Goal: Communication & Community: Answer question/provide support

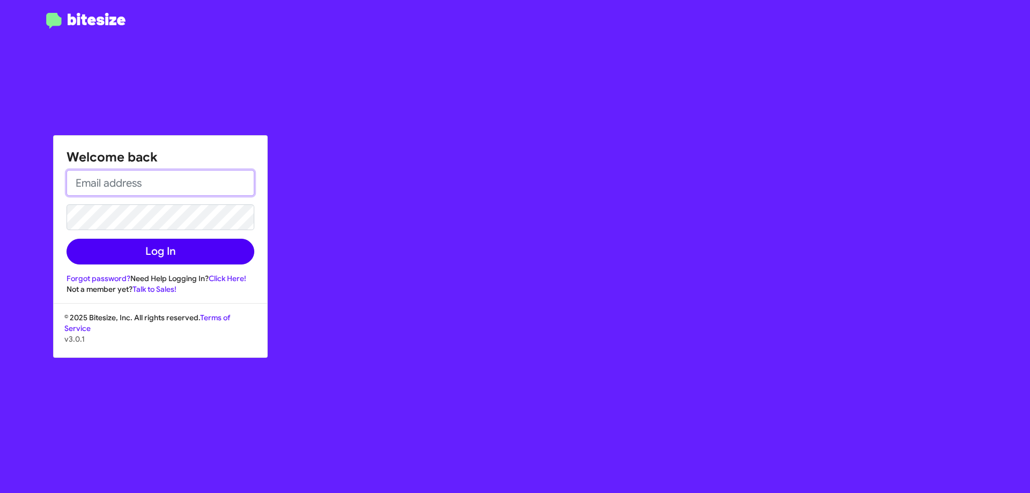
type input "cgurney@ourismancars.com"
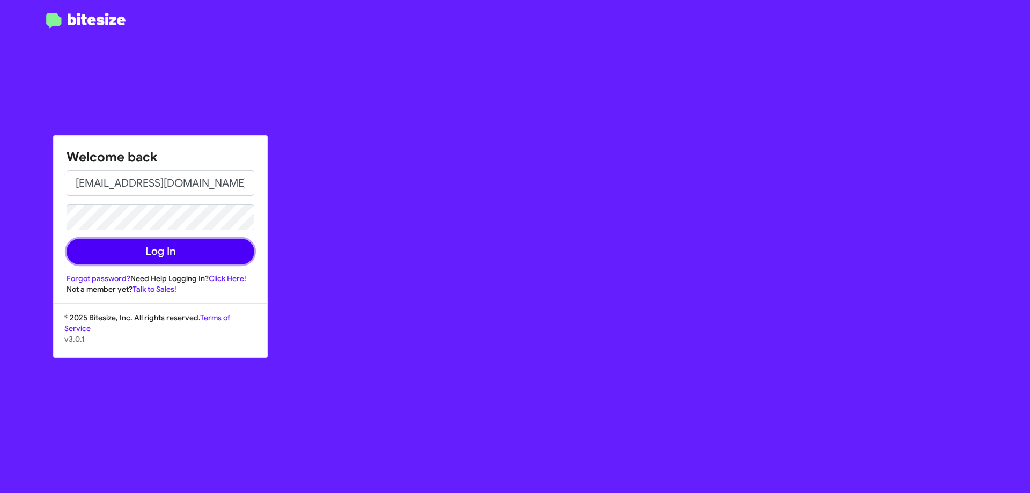
click at [129, 263] on button "Log In" at bounding box center [161, 252] width 188 height 26
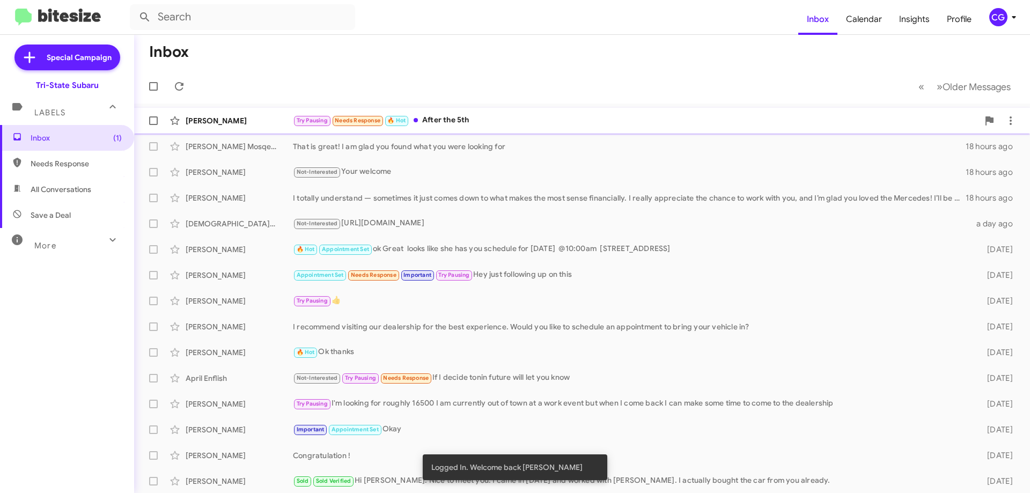
click at [471, 121] on div "Try Pausing Needs Response 🔥 Hot After the 5th" at bounding box center [635, 120] width 685 height 12
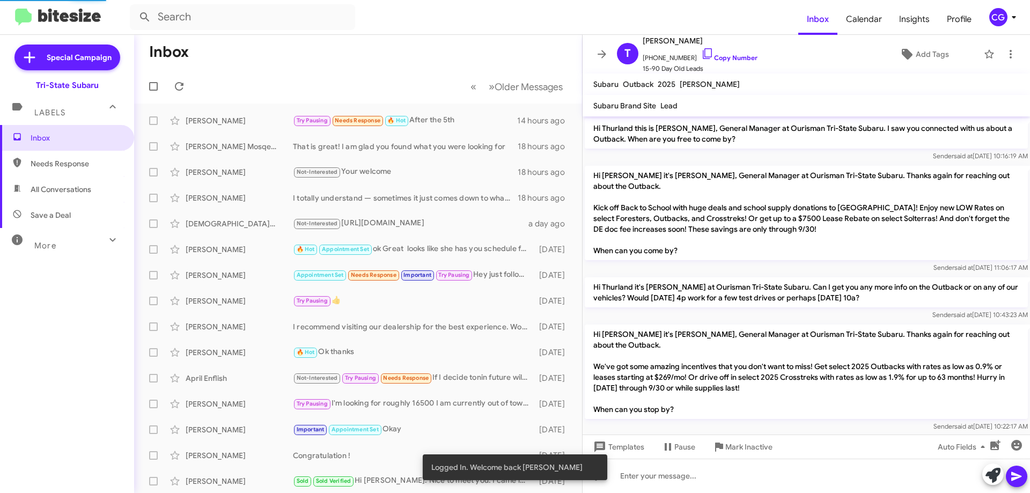
scroll to position [277, 0]
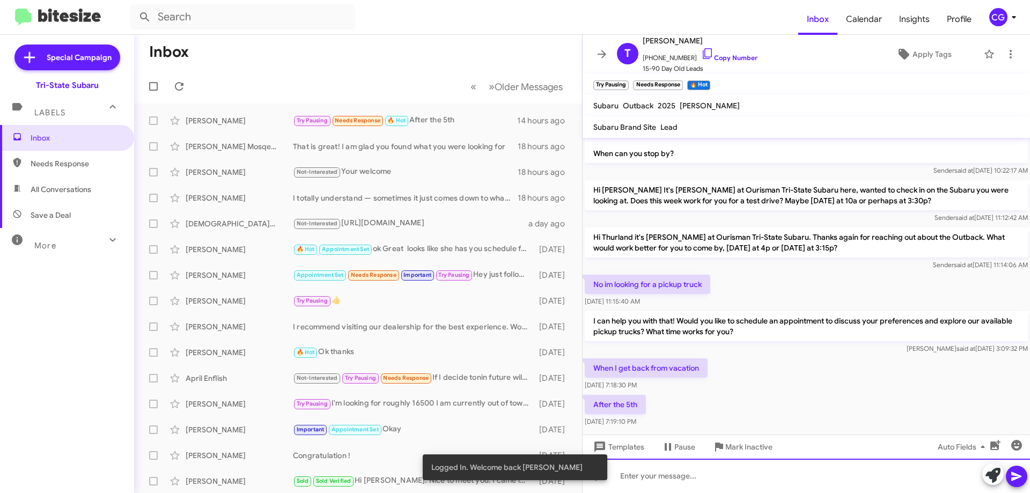
click at [692, 483] on div at bounding box center [806, 476] width 447 height 34
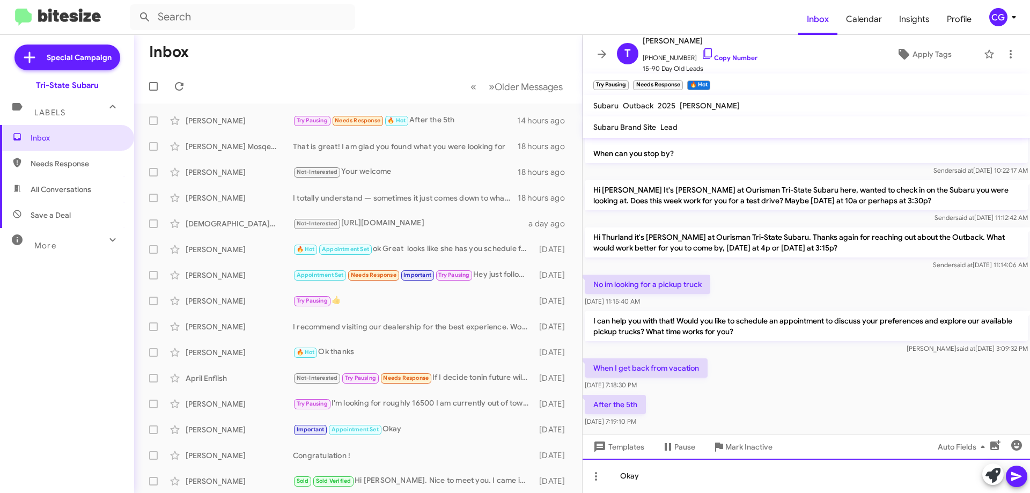
click at [667, 484] on div "Okay" at bounding box center [806, 476] width 447 height 34
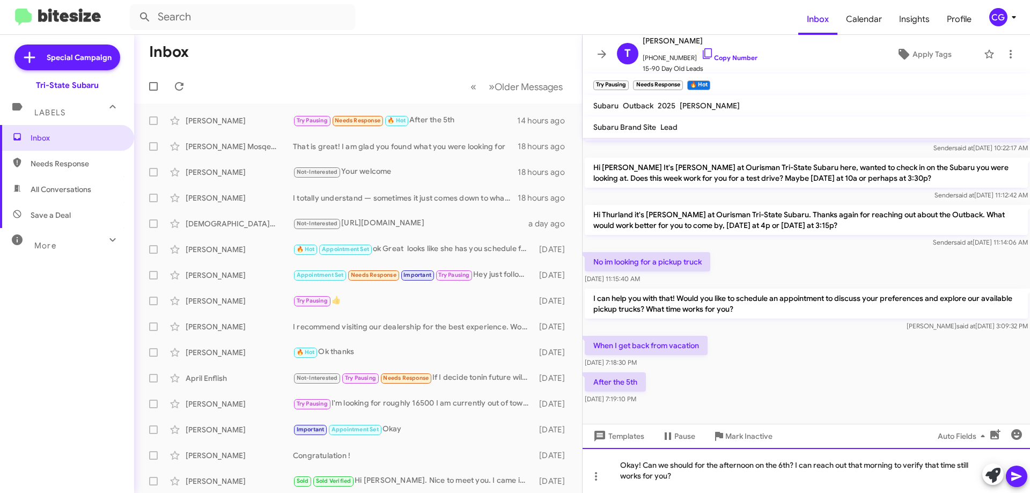
scroll to position [309, 0]
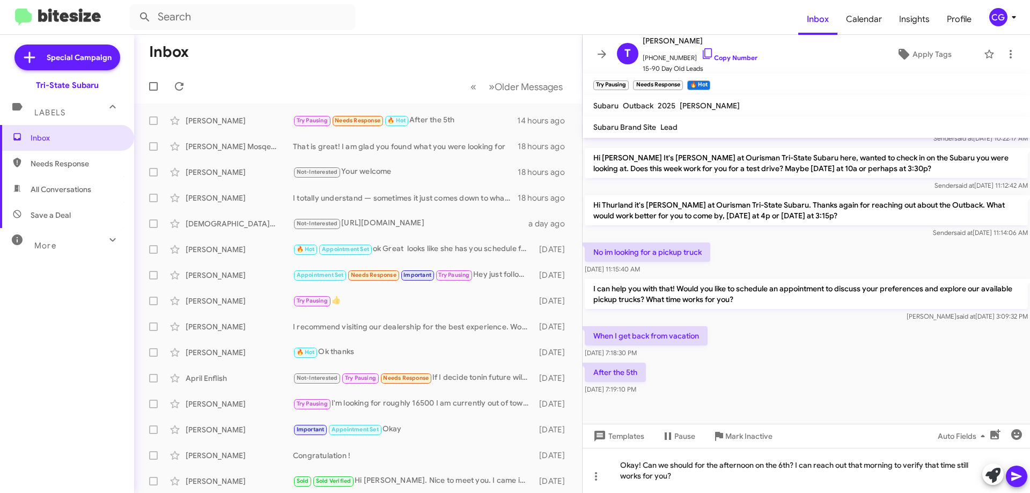
click at [1013, 480] on icon at bounding box center [1016, 476] width 10 height 9
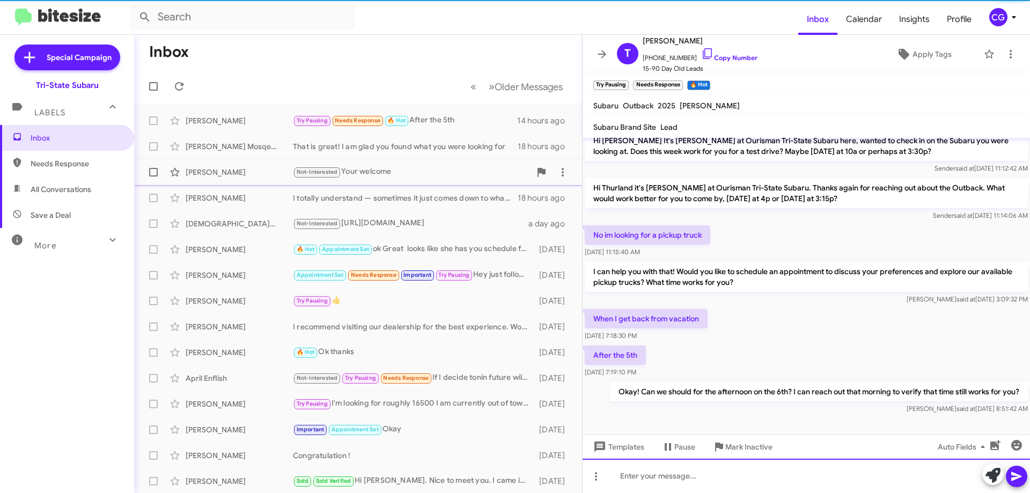
scroll to position [338, 0]
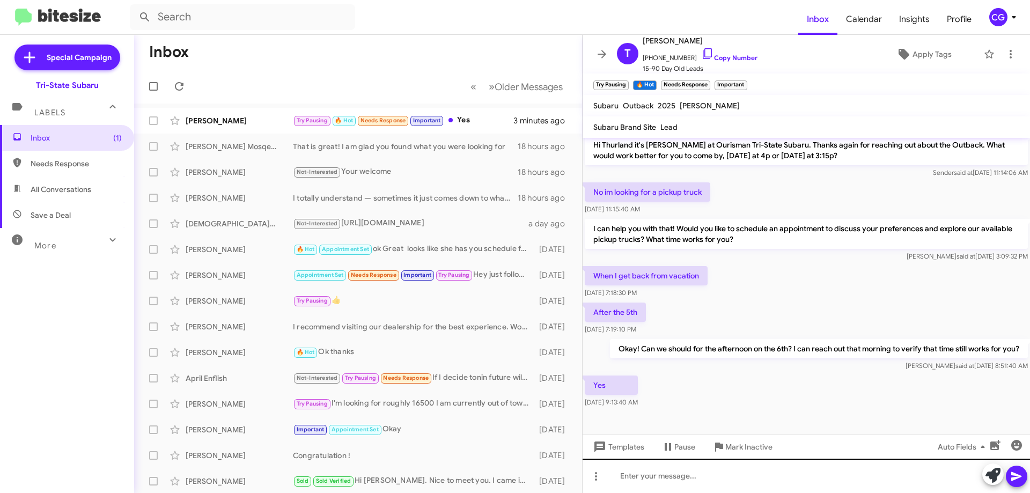
scroll to position [377, 0]
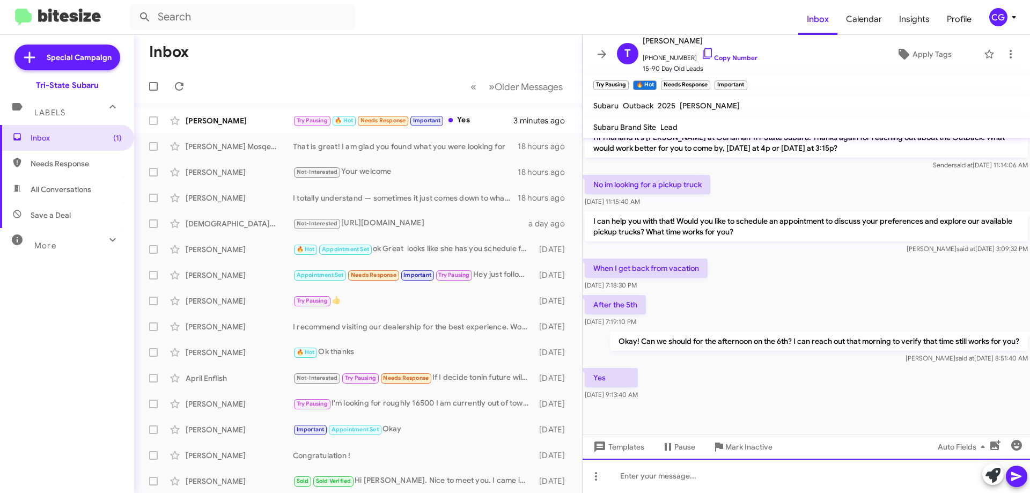
click at [696, 485] on div at bounding box center [806, 476] width 447 height 34
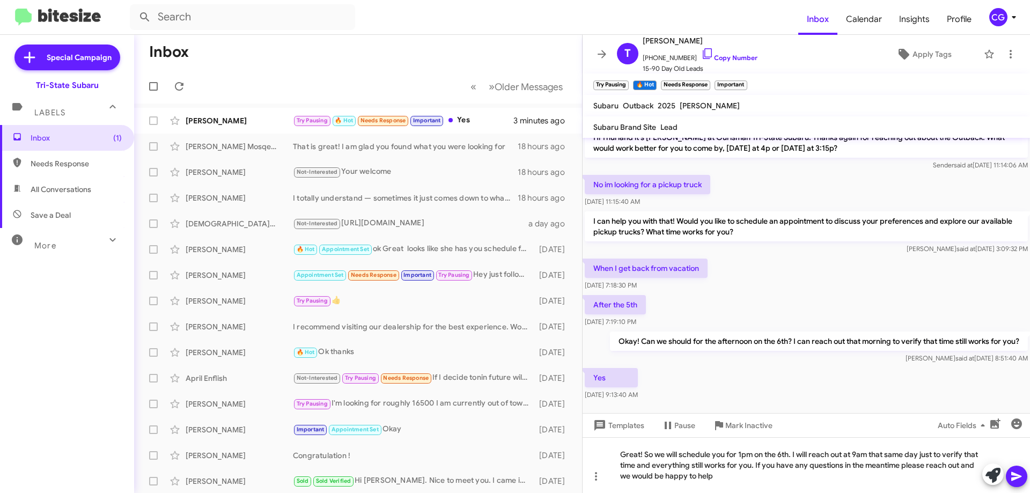
click at [1019, 475] on icon at bounding box center [1016, 476] width 13 height 13
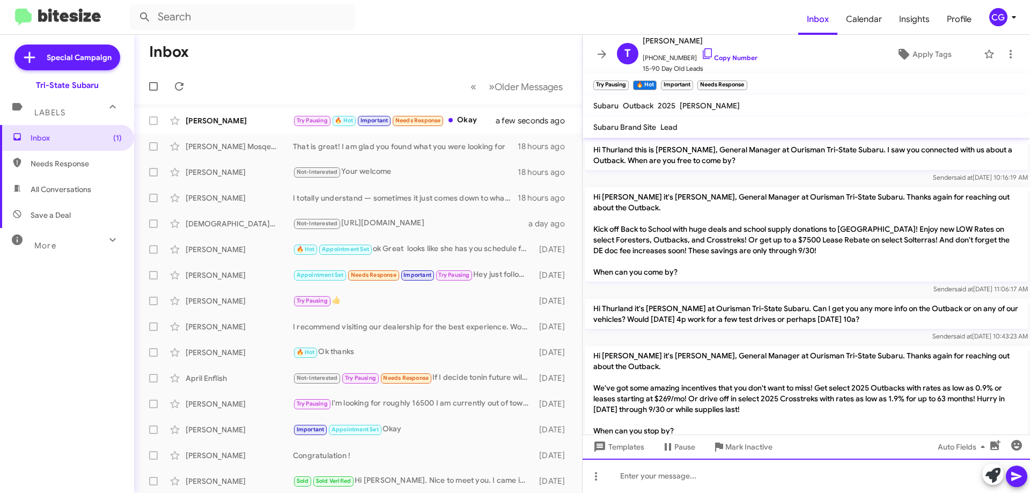
scroll to position [477, 0]
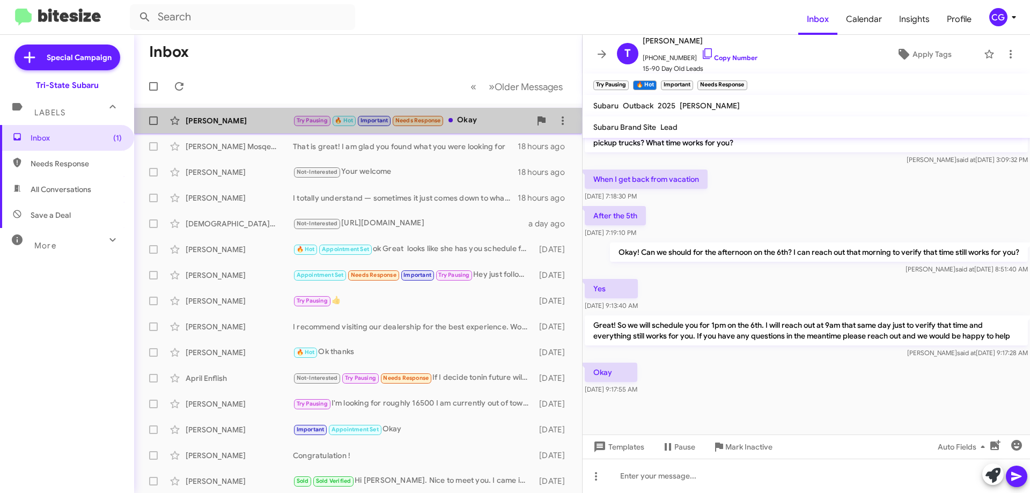
click at [476, 118] on div "Try Pausing 🔥 Hot Important Needs Response Okay" at bounding box center [412, 120] width 238 height 12
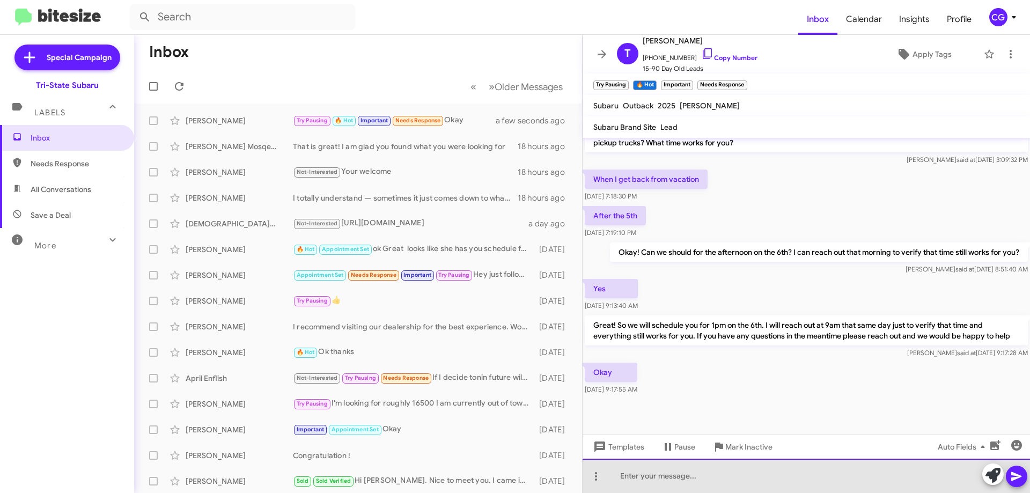
click at [639, 484] on div at bounding box center [806, 476] width 447 height 34
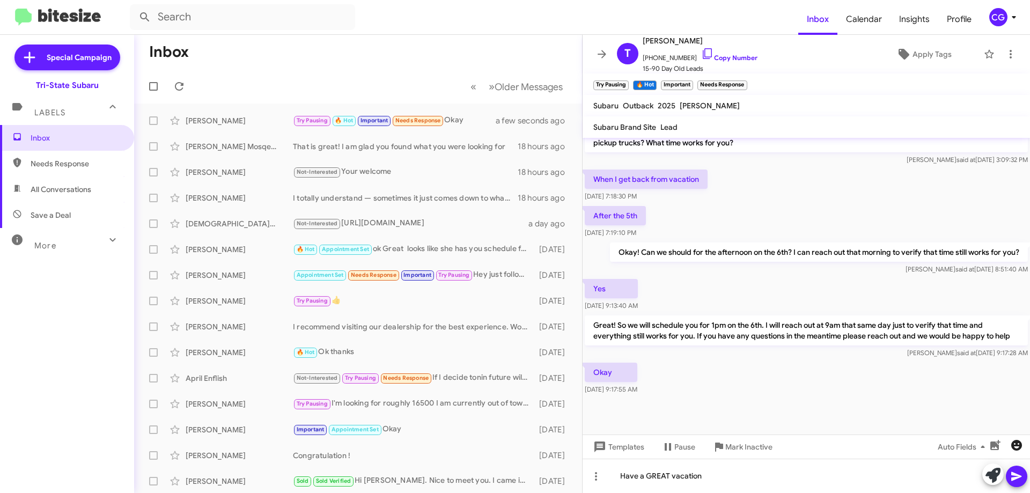
click at [1017, 445] on icon "button" at bounding box center [1016, 445] width 11 height 11
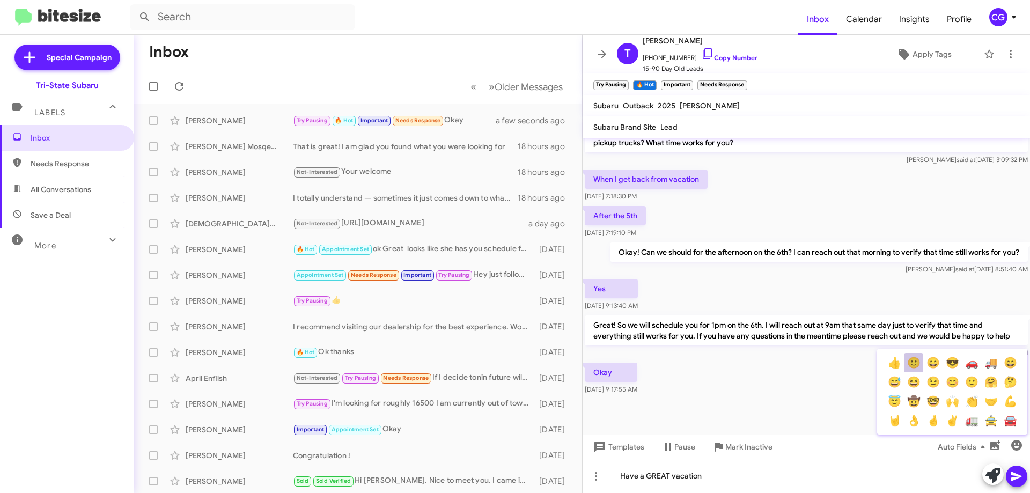
click at [914, 365] on button "🙂" at bounding box center [913, 362] width 19 height 19
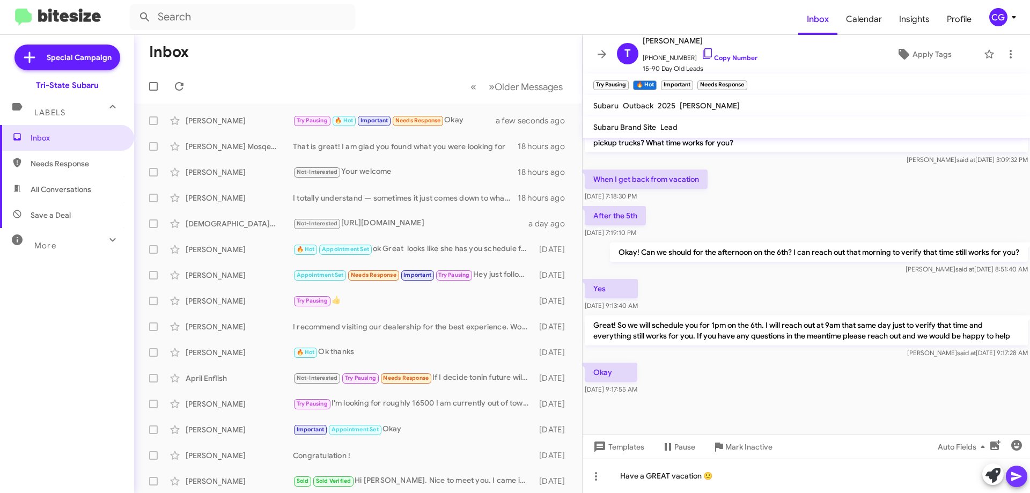
click at [1020, 483] on span at bounding box center [1016, 476] width 13 height 21
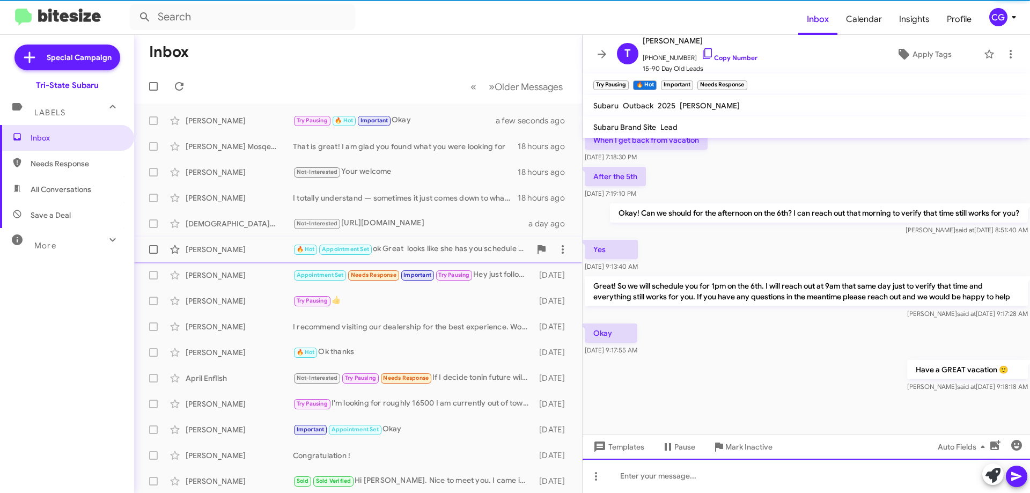
scroll to position [516, 0]
